Goal: Transaction & Acquisition: Purchase product/service

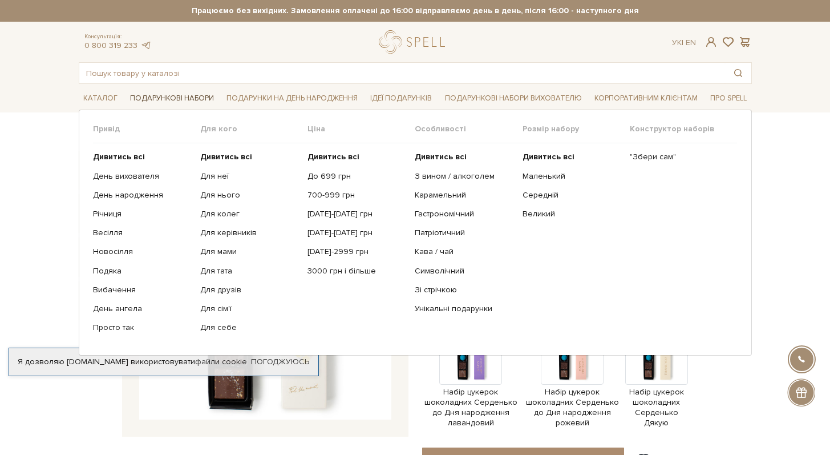
click at [188, 97] on link "Подарункові набори" at bounding box center [172, 99] width 93 height 18
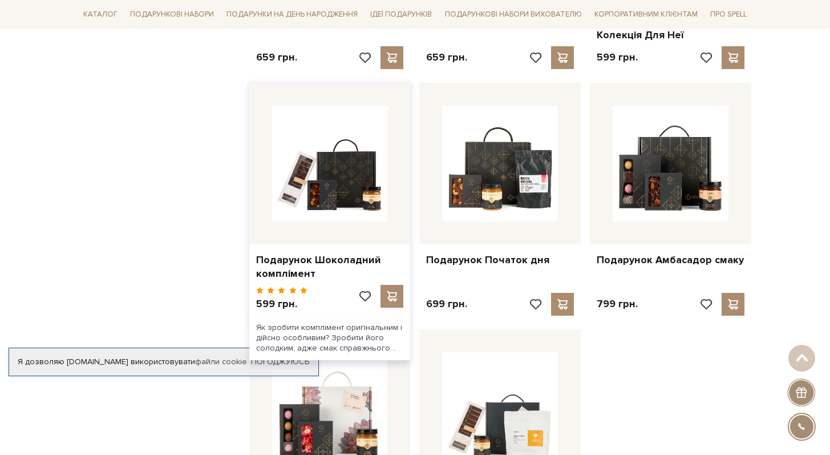
scroll to position [1114, 0]
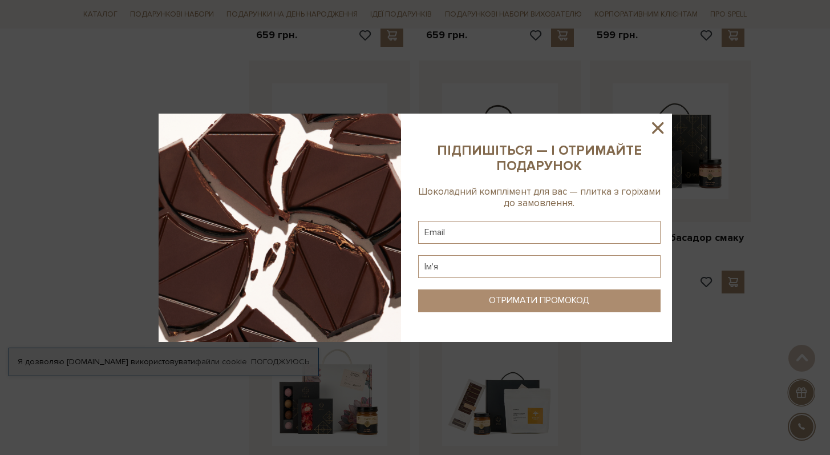
click at [655, 128] on icon at bounding box center [657, 127] width 19 height 19
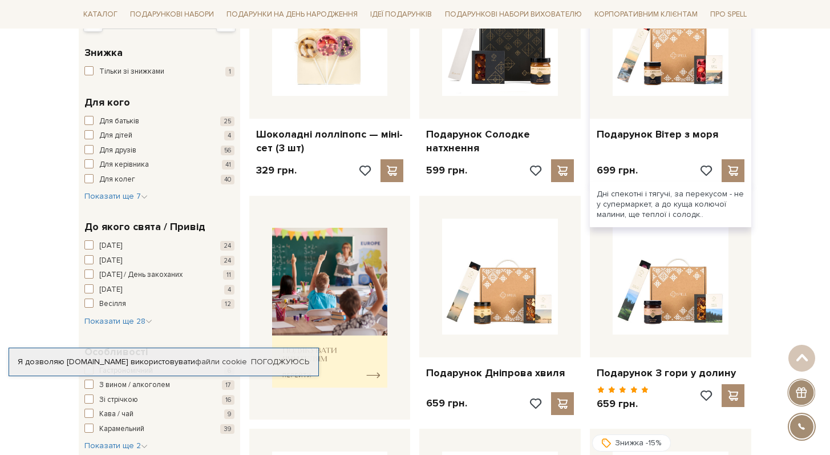
scroll to position [0, 0]
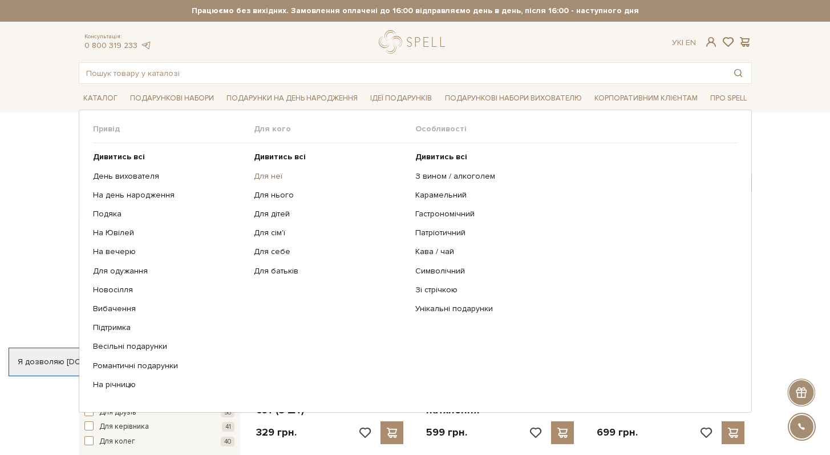
click at [278, 178] on link "Для неї" at bounding box center [330, 176] width 153 height 10
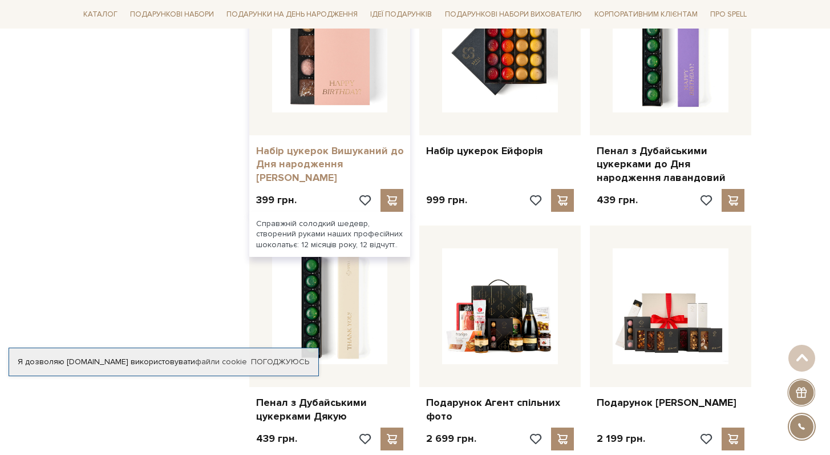
scroll to position [996, 0]
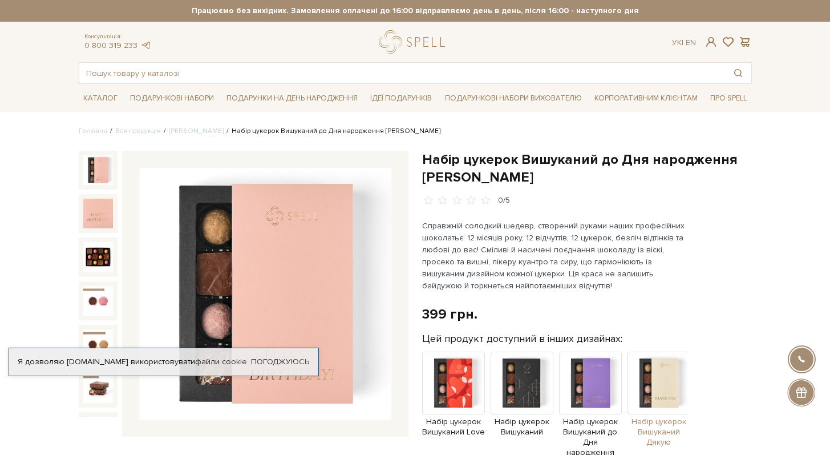
click at [662, 388] on img at bounding box center [659, 382] width 63 height 63
